Goal: Information Seeking & Learning: Learn about a topic

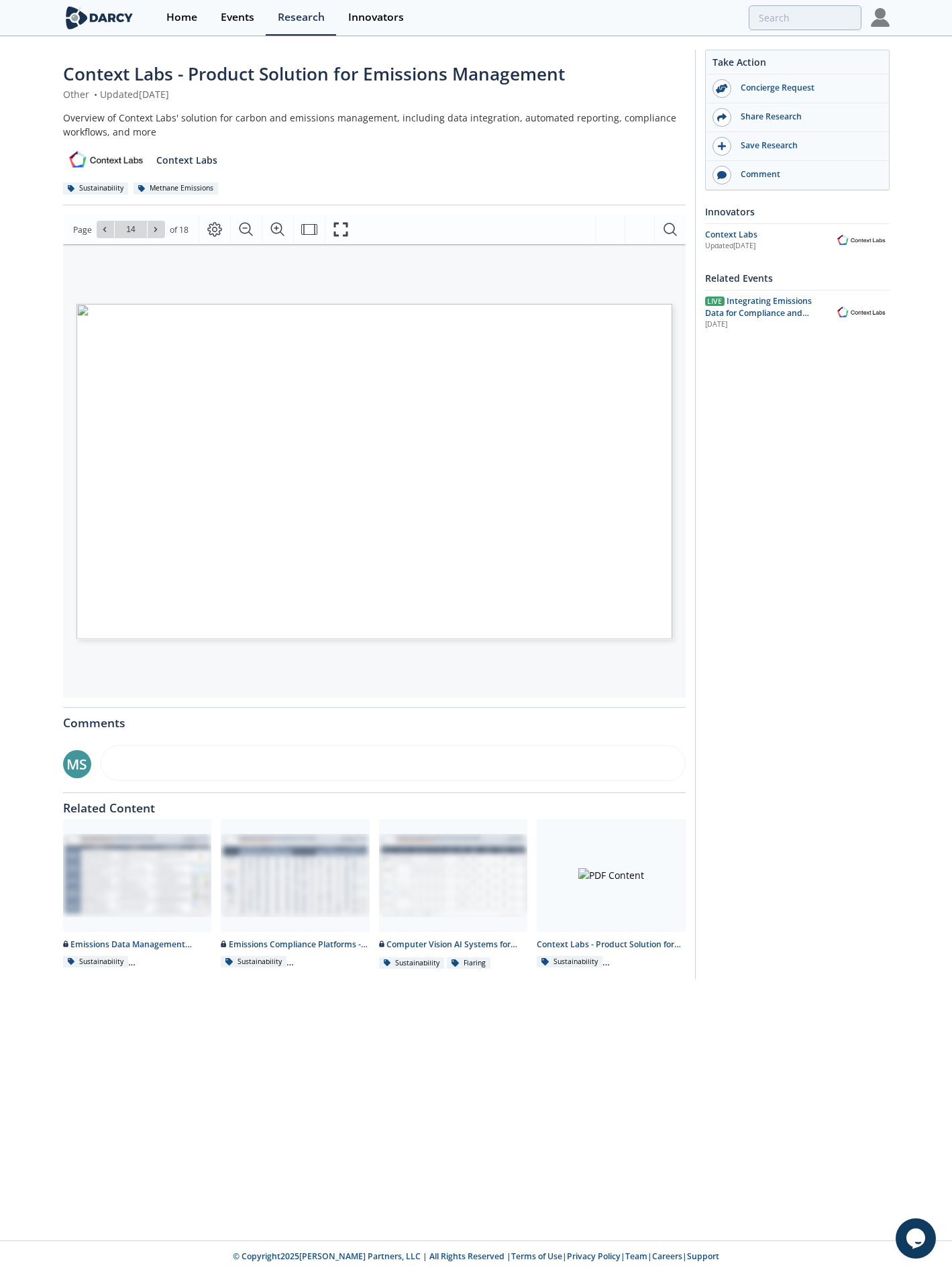
click at [419, 456] on div "Page 14" at bounding box center [352, 458] width 551 height 310
click at [157, 229] on icon at bounding box center [155, 229] width 8 height 8
type input "15"
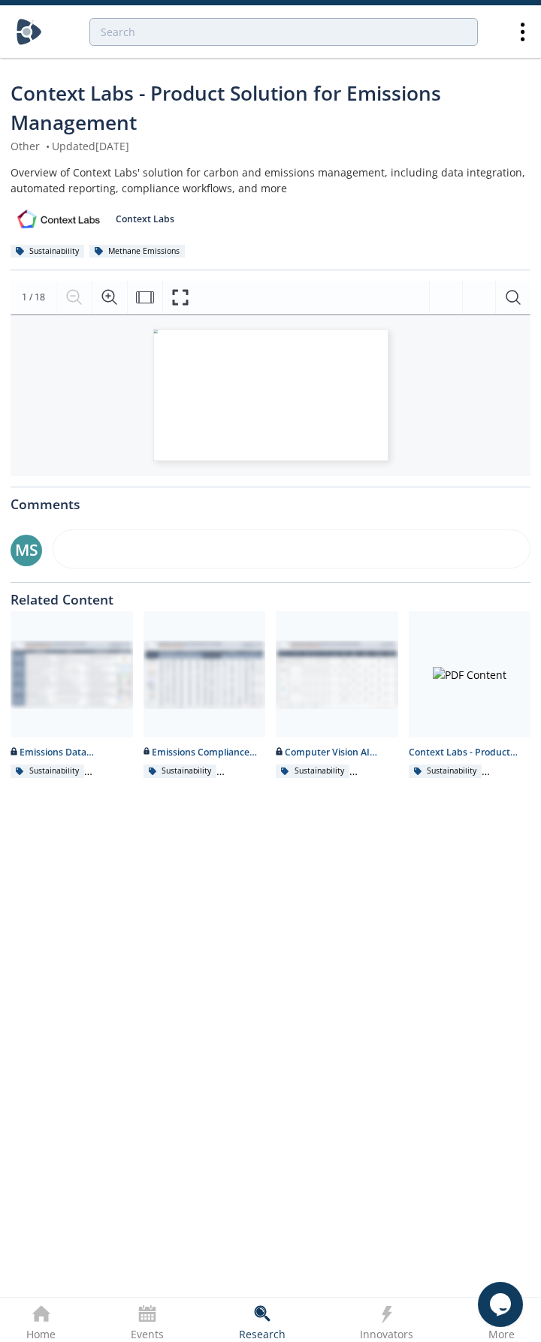
click at [444, 400] on div "Loading Loading Loading Loading Loading" at bounding box center [271, 387] width 520 height 147
click at [364, 373] on div "Page 2" at bounding box center [270, 395] width 235 height 132
click at [114, 296] on icon "Zoom In" at bounding box center [110, 297] width 18 height 18
click at [217, 424] on div "Page 2" at bounding box center [271, 411] width 294 height 165
click at [456, 470] on div "Loading Loading Loading Loading Loading" at bounding box center [271, 404] width 520 height 180
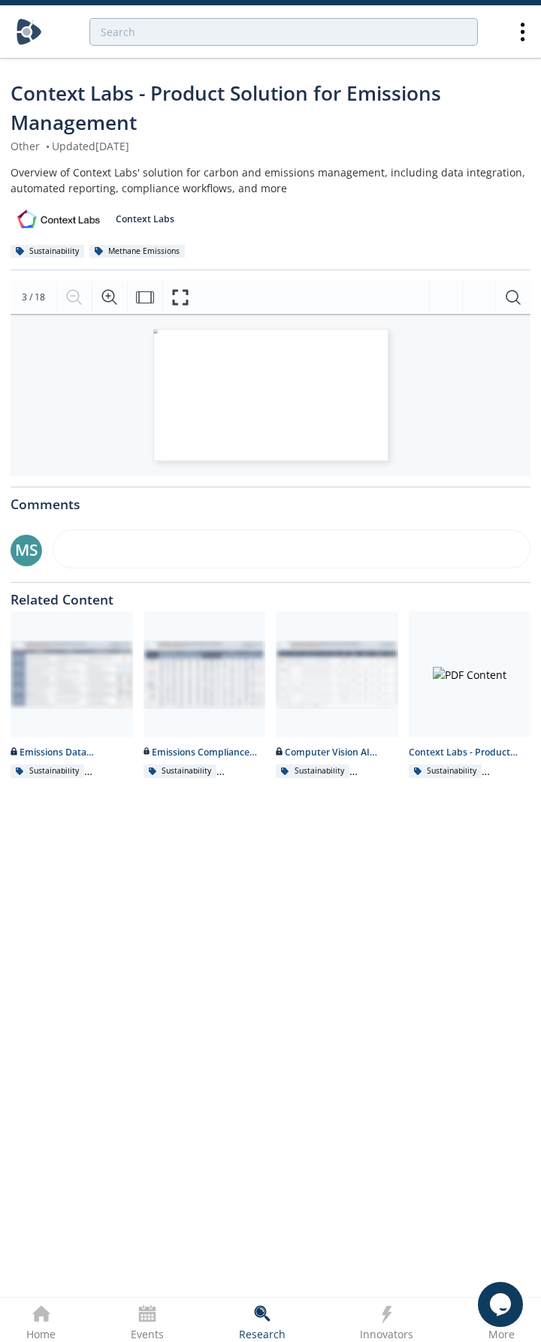
click at [482, 434] on div "Loading Loading Loading Loading Loading" at bounding box center [271, 387] width 520 height 147
